Goal: Check status: Check status

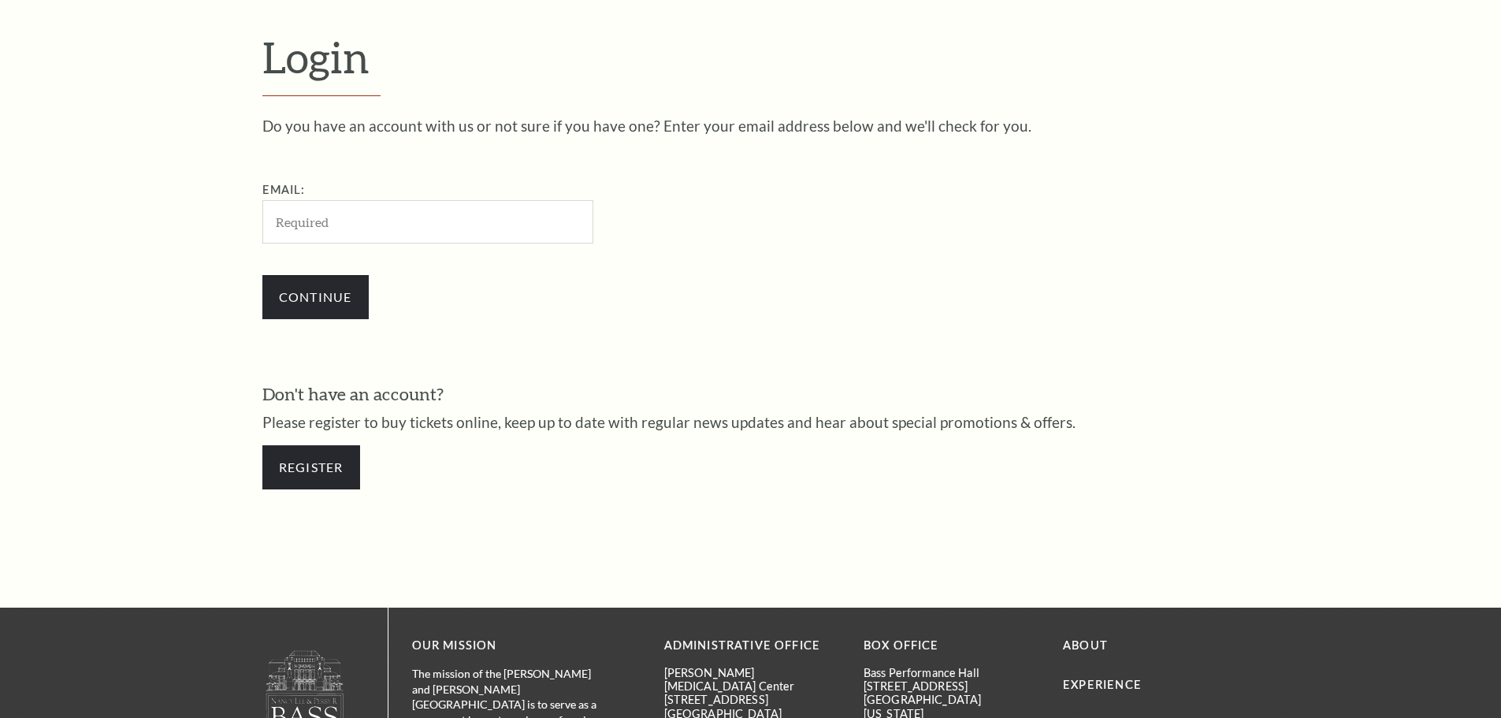
scroll to position [527, 0]
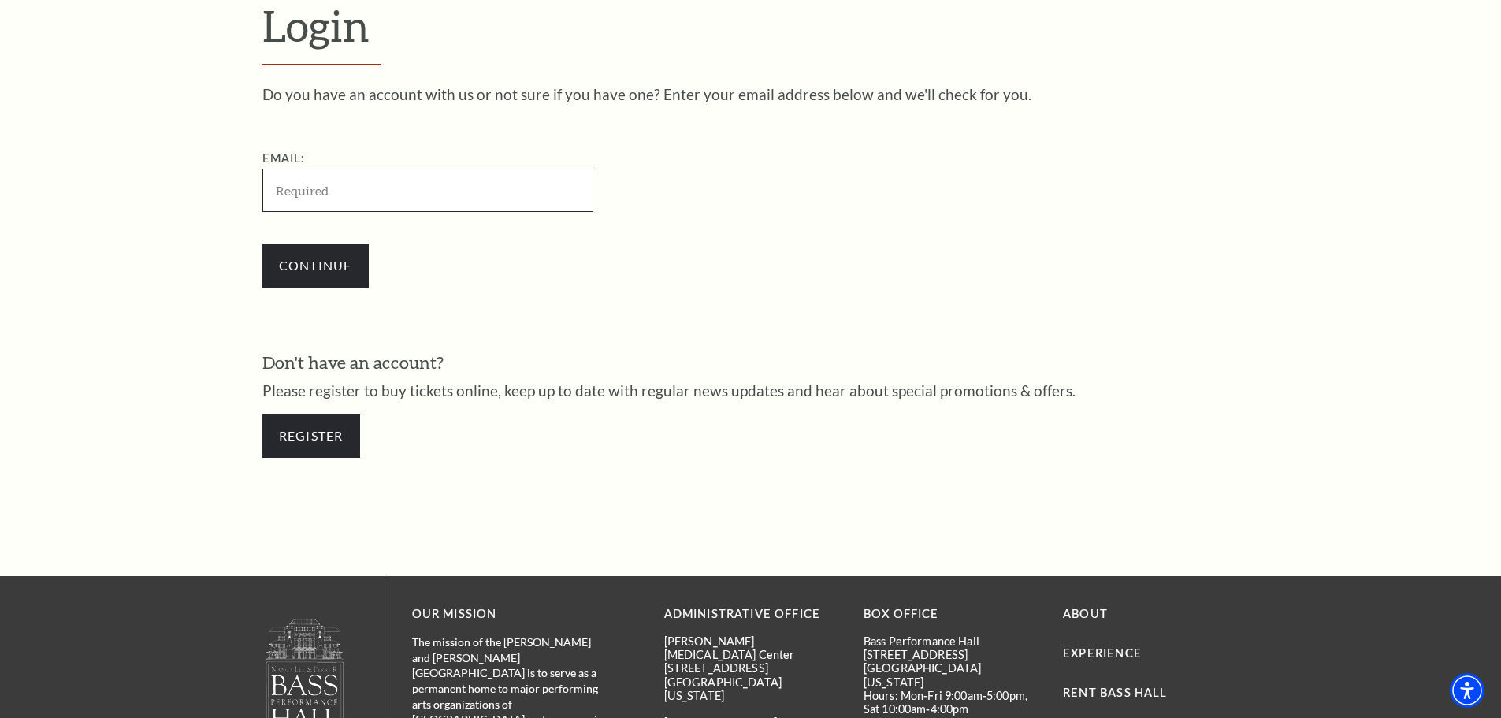
click at [302, 191] on input "Email:" at bounding box center [427, 190] width 331 height 43
type input "[EMAIL_ADDRESS][DOMAIN_NAME]"
click at [324, 271] on input "Continue" at bounding box center [315, 265] width 106 height 44
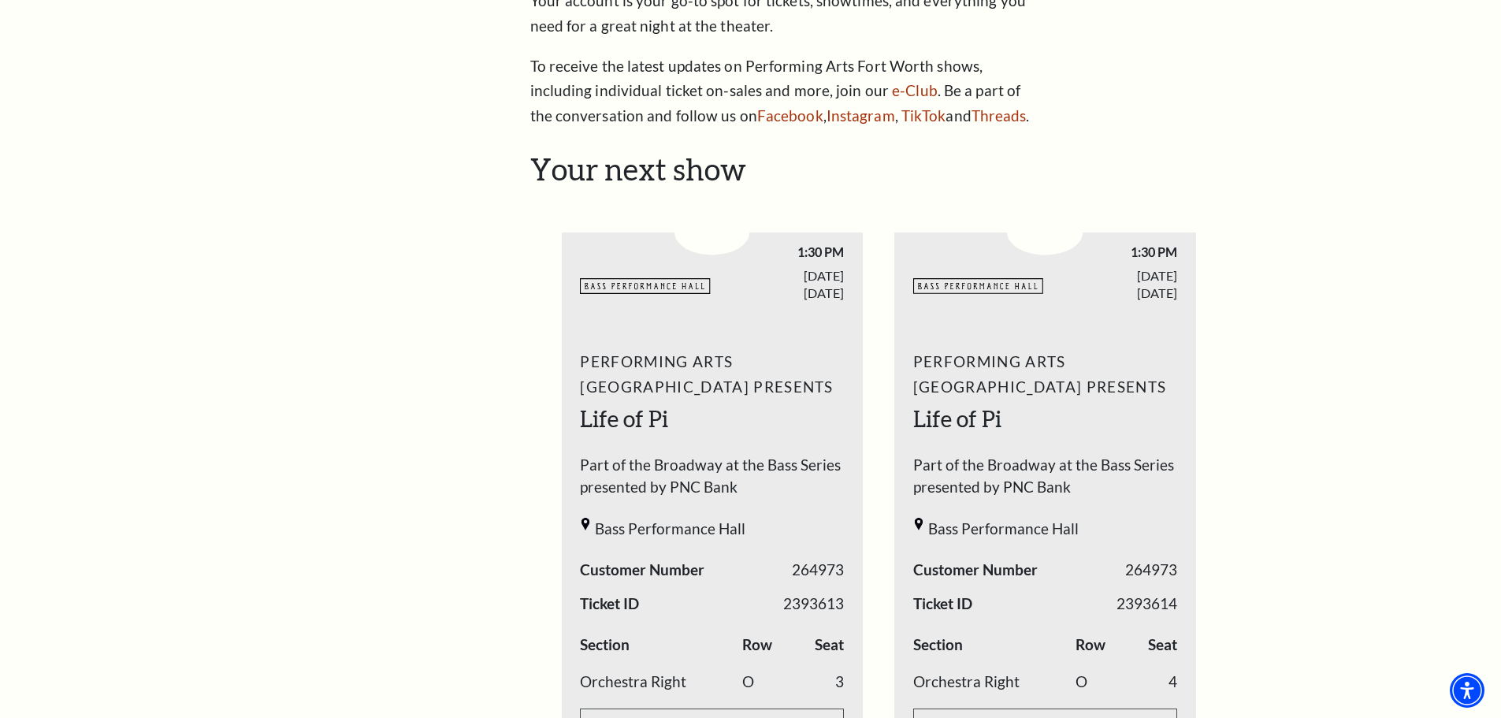
scroll to position [420, 0]
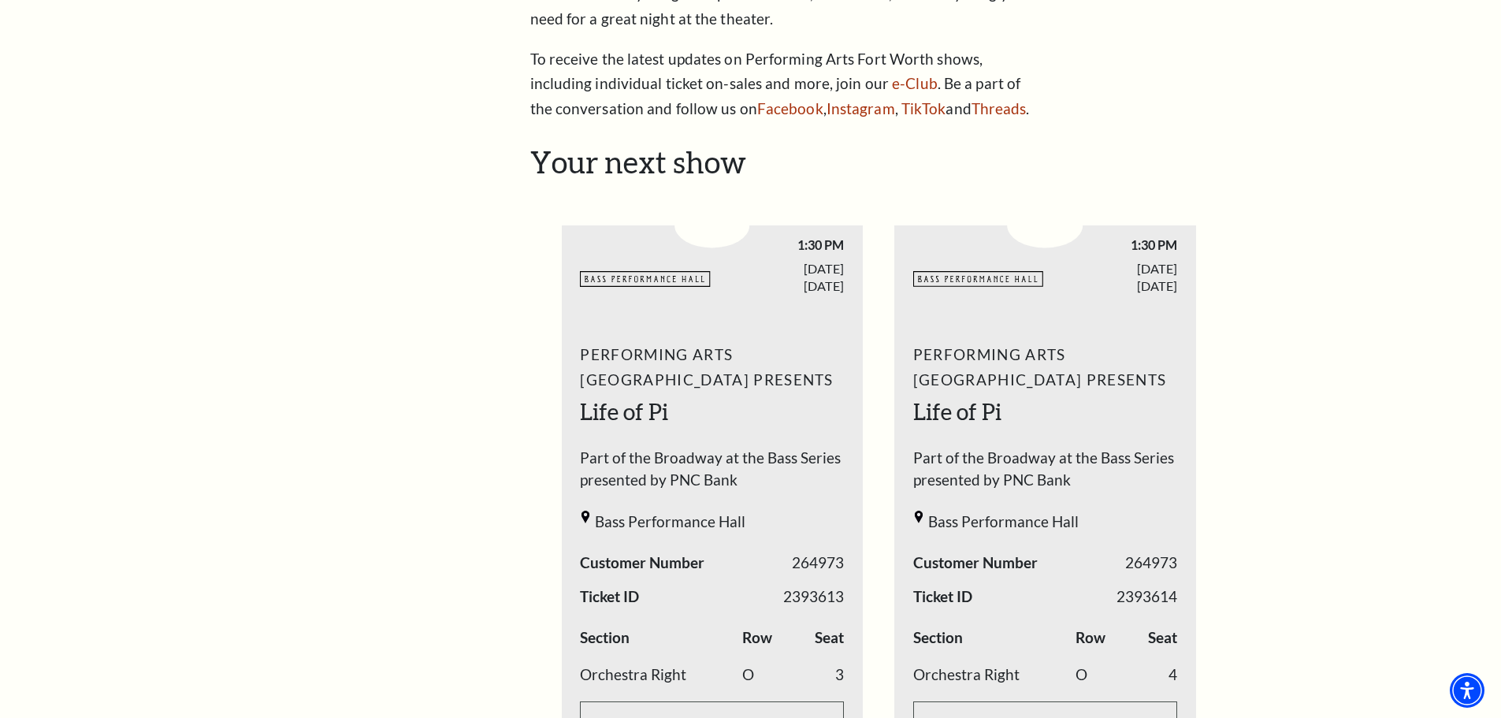
drag, startPoint x: 548, startPoint y: 168, endPoint x: 561, endPoint y: 169, distance: 12.7
click at [565, 176] on h2 "Your next show" at bounding box center [878, 162] width 697 height 36
click at [516, 156] on div "My Account Home My Profile Upcoming Performances Past Performances Loading... M…" at bounding box center [750, 675] width 977 height 1897
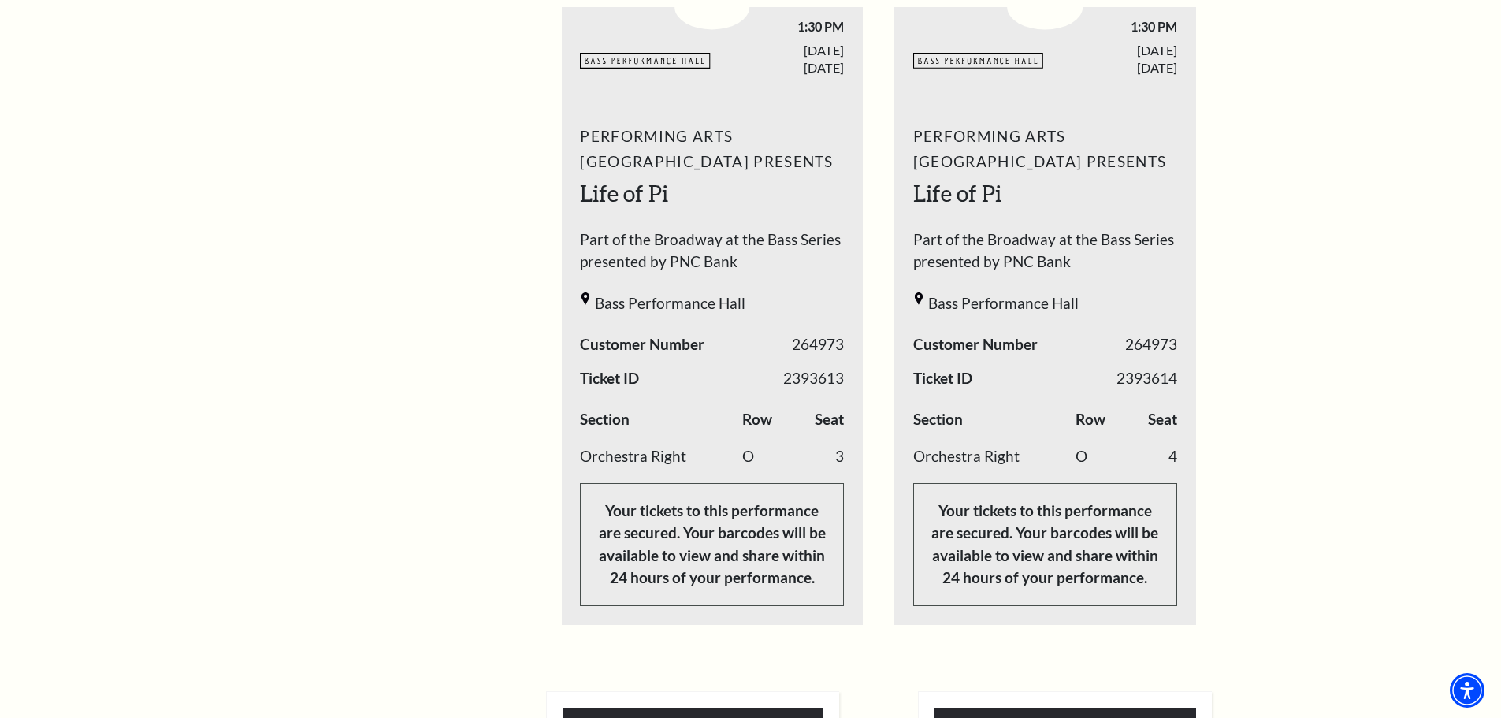
scroll to position [718, 0]
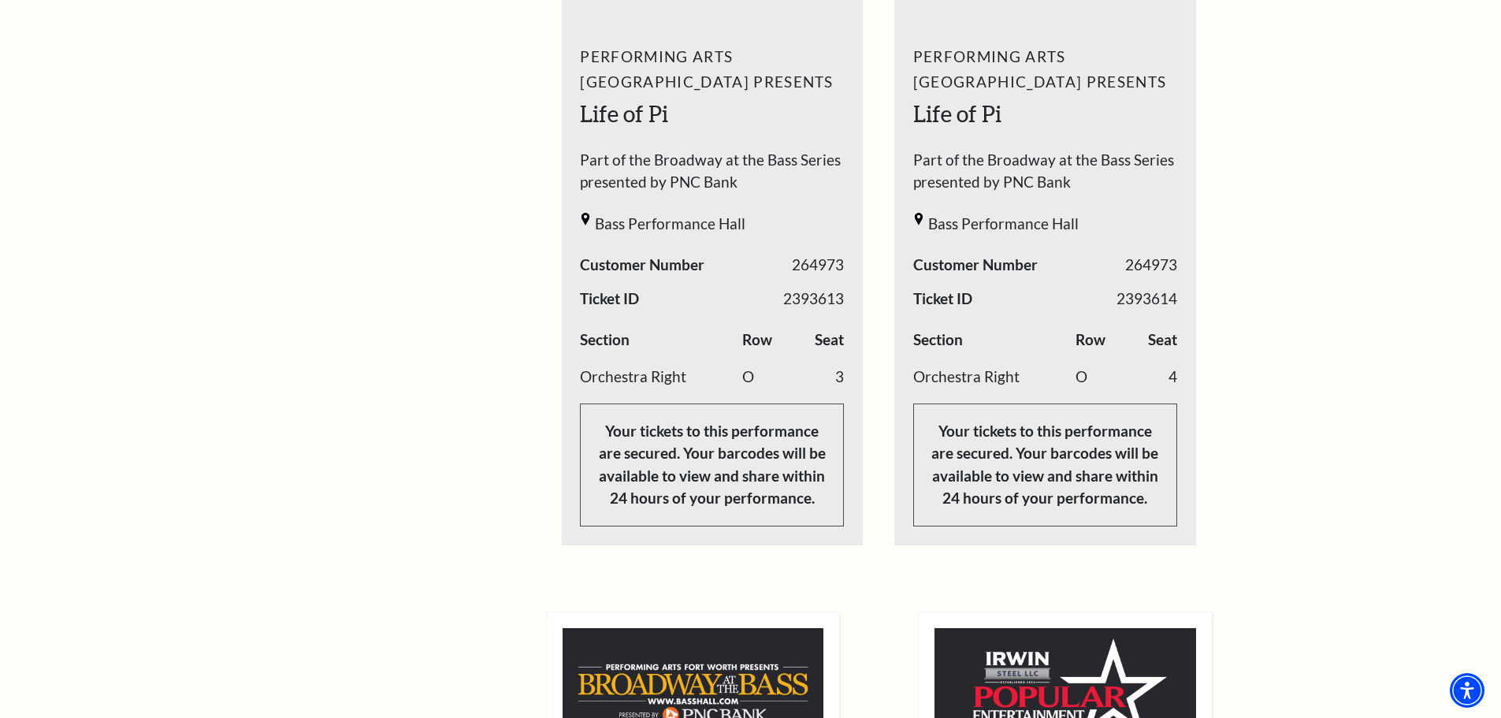
drag, startPoint x: 524, startPoint y: 157, endPoint x: 1180, endPoint y: 531, distance: 755.6
click at [1180, 531] on div "Loading... My Account Hi [PERSON_NAME], Welcome back! My Account Home My Profil…" at bounding box center [878, 378] width 721 height 1897
copy div "Your next show Previous slide. Next slide. BASSHALL LOGO 1:30 PM [DATE] Perform…"
click at [449, 309] on div "My Account Home My Profile Upcoming Performances Past Performances" at bounding box center [366, 378] width 209 height 1897
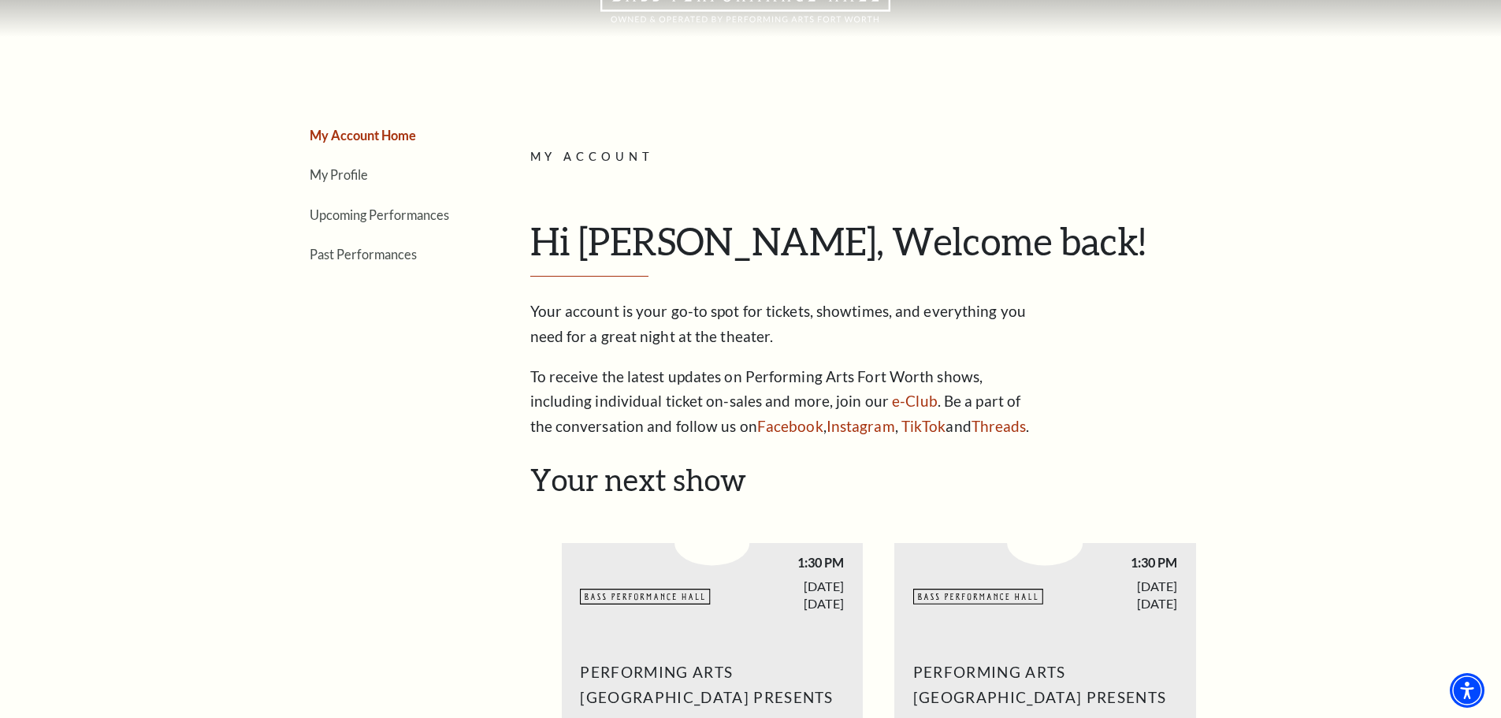
scroll to position [87, 0]
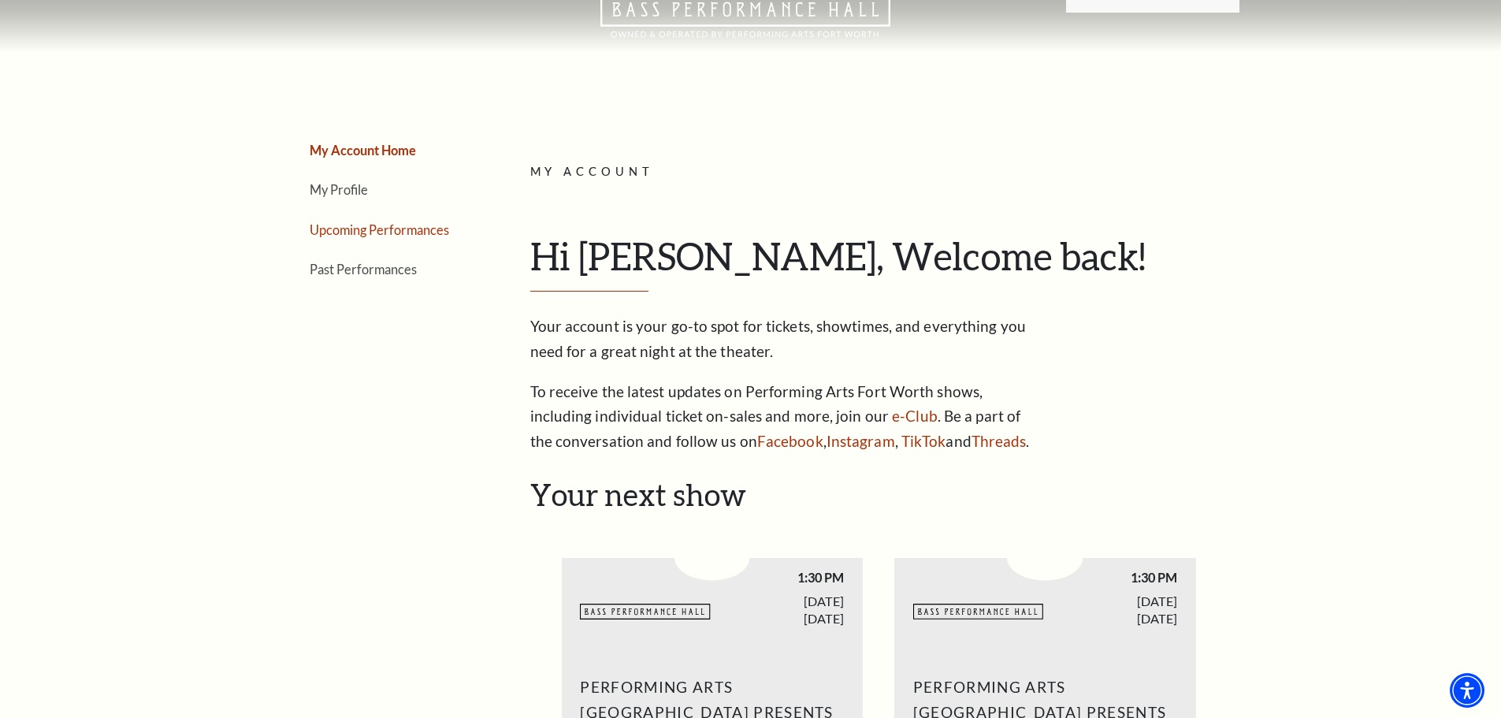
click at [408, 236] on link "Upcoming Performances" at bounding box center [379, 229] width 139 height 15
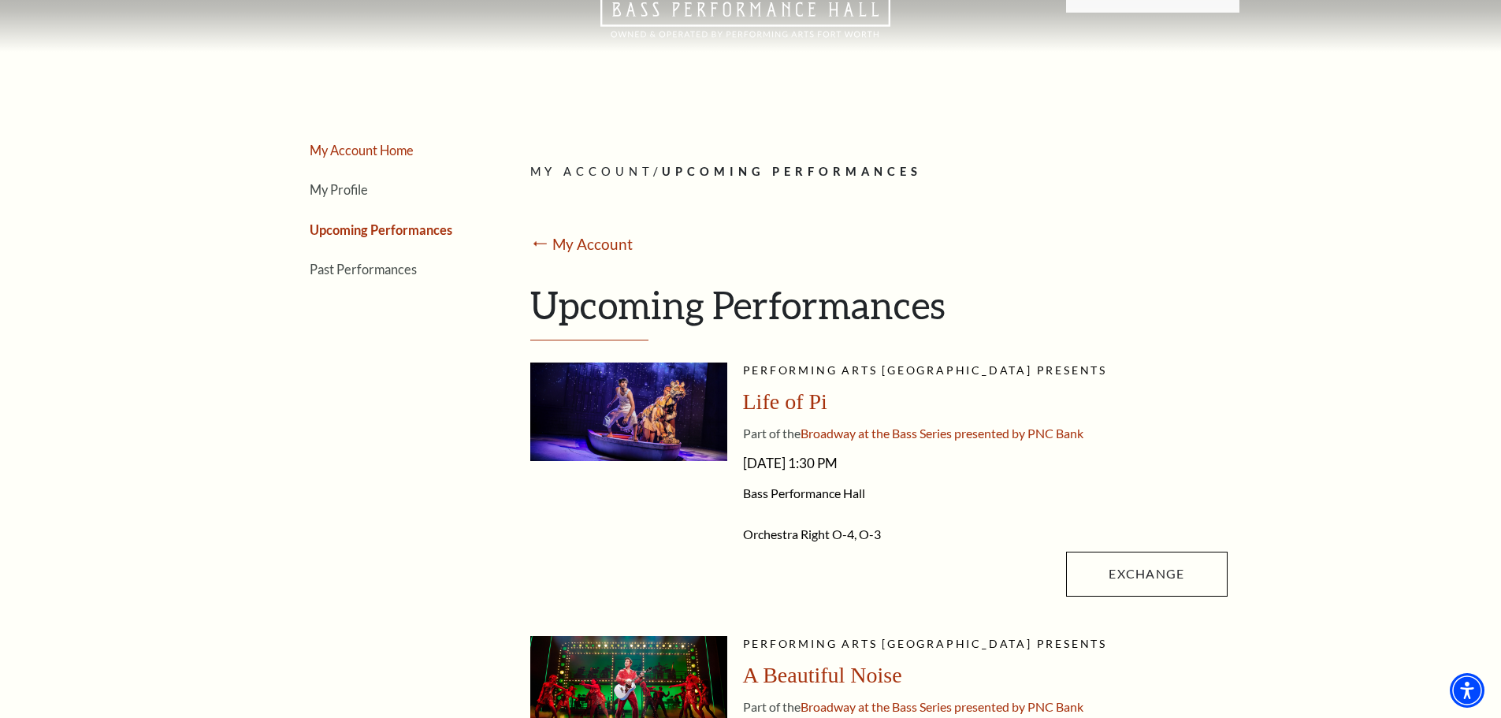
click at [391, 156] on link "My Account Home" at bounding box center [362, 150] width 104 height 15
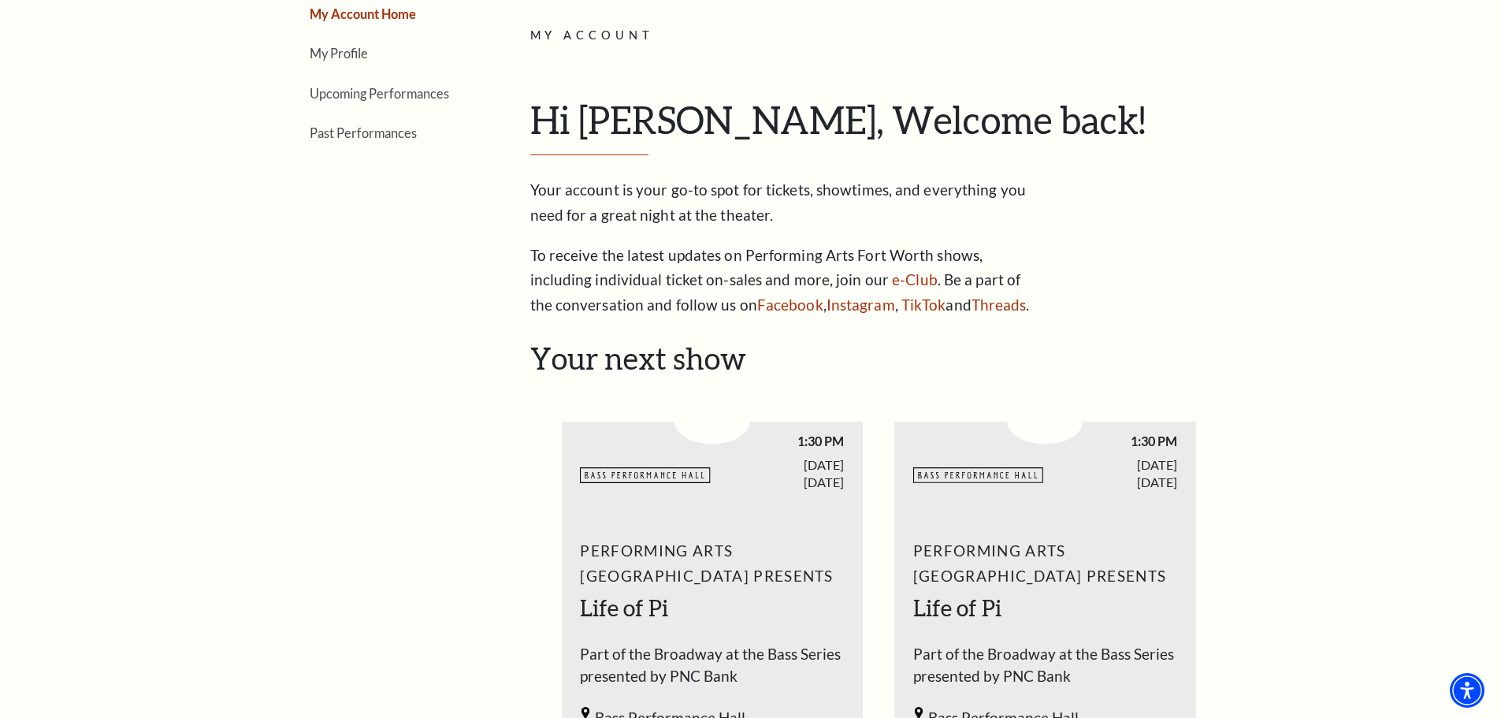
scroll to position [262, 0]
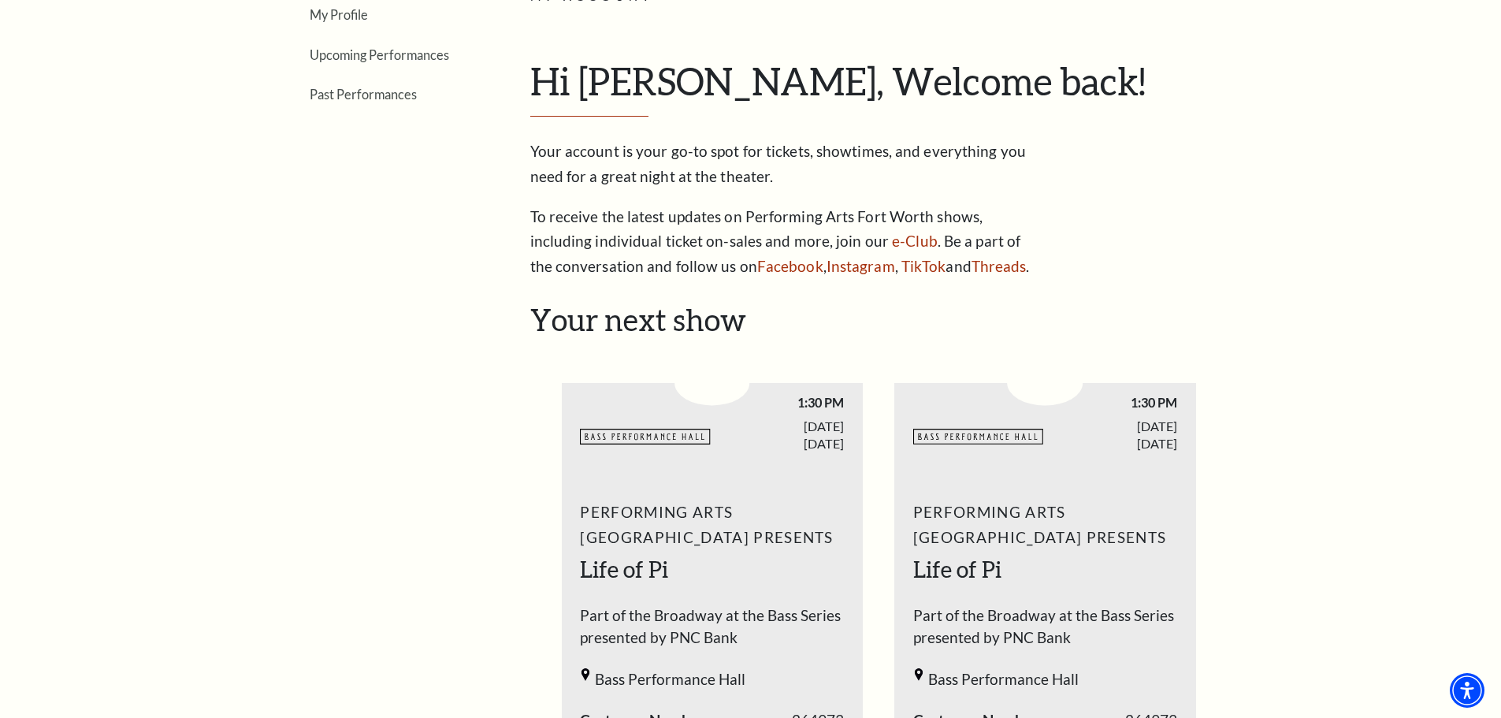
click at [642, 452] on div "BASSHALL LOGO 1:30 PM [DATE]" at bounding box center [713, 423] width 302 height 80
click at [378, 57] on link "Upcoming Performances" at bounding box center [379, 54] width 139 height 15
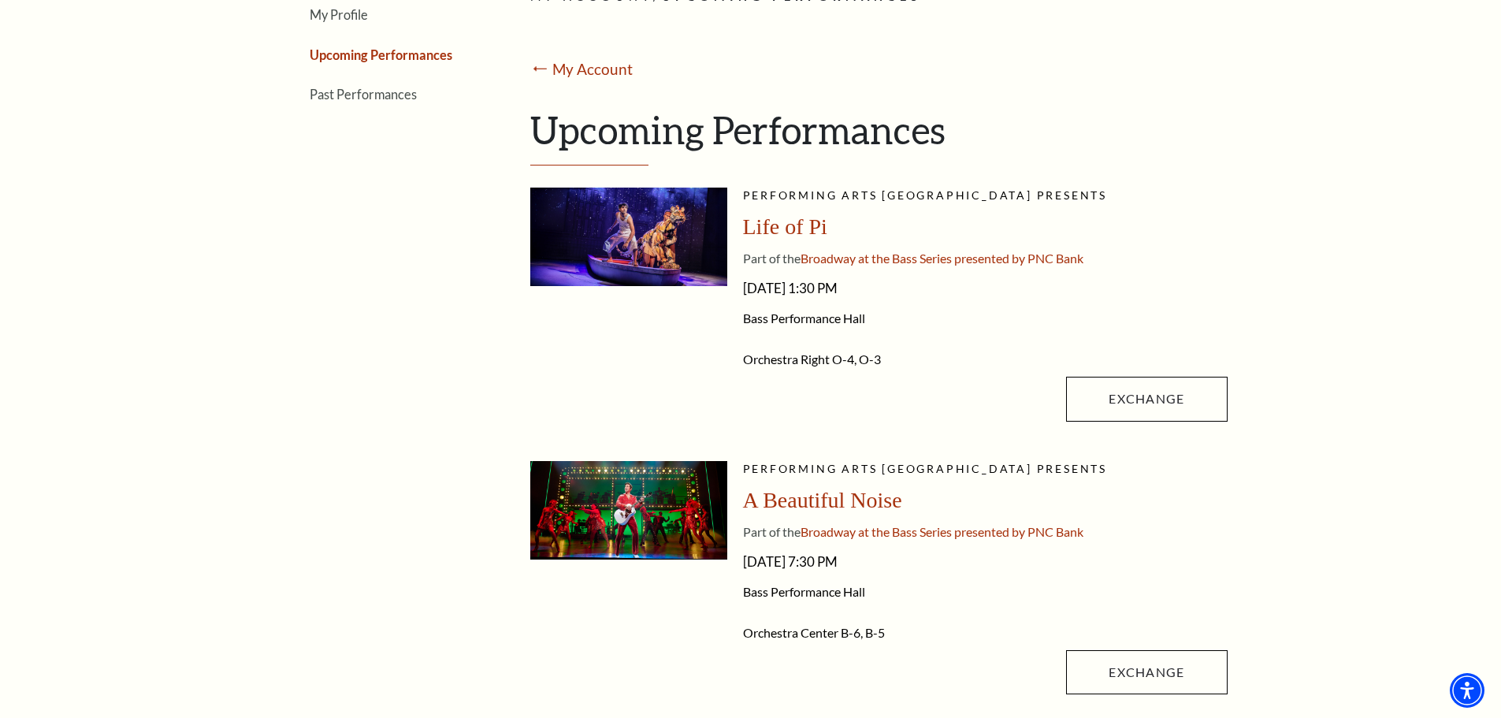
click at [875, 325] on span "Bass Performance Hall" at bounding box center [985, 318] width 485 height 16
click at [645, 232] on img at bounding box center [628, 237] width 197 height 98
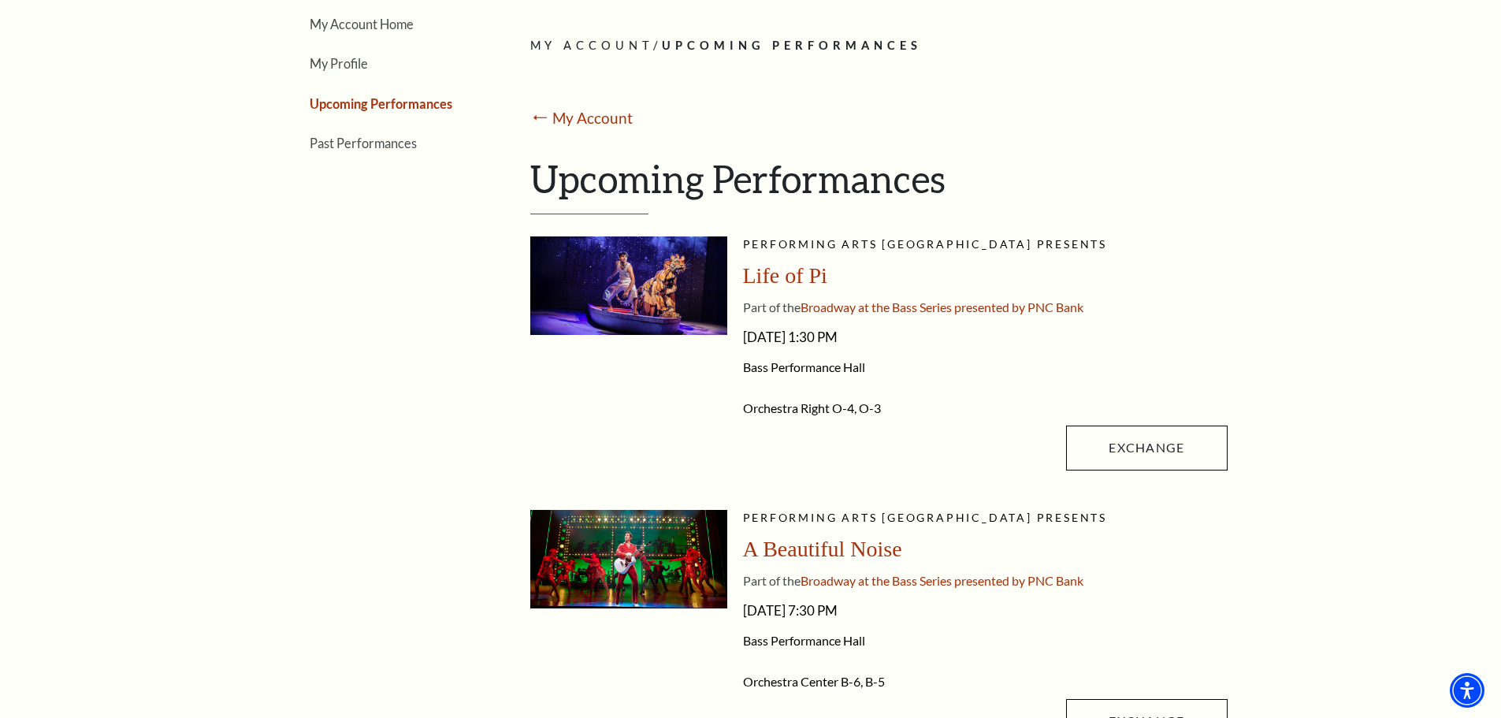
scroll to position [53, 0]
